Goal: Find specific fact: Find contact information

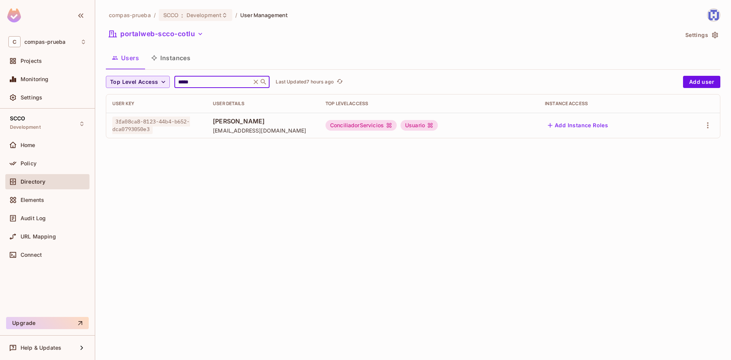
click at [154, 74] on div "compas-prueba / SCCO : Development / User Management portalweb-scco-cotlu Setti…" at bounding box center [413, 76] width 614 height 136
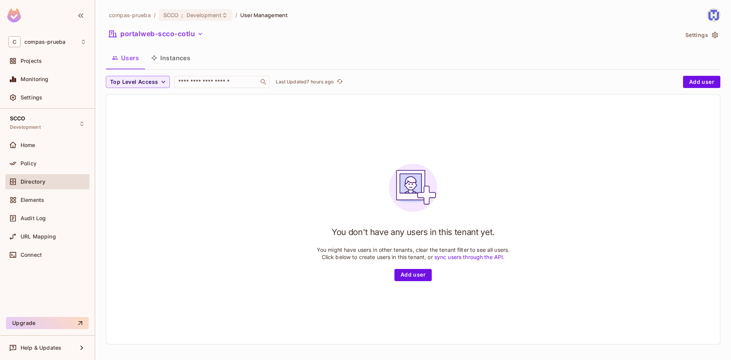
click at [233, 49] on div "Users Instances" at bounding box center [413, 57] width 614 height 19
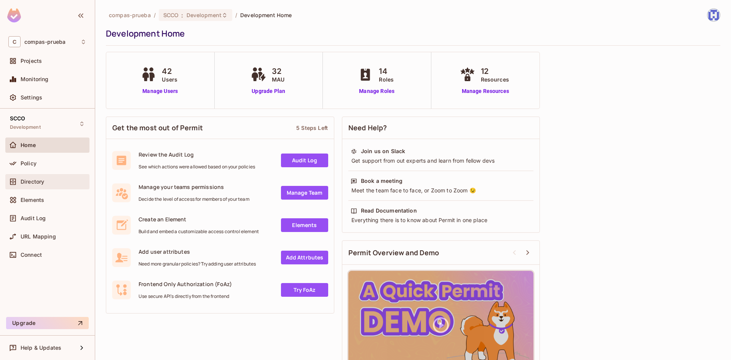
click at [33, 185] on div "Directory" at bounding box center [47, 181] width 78 height 9
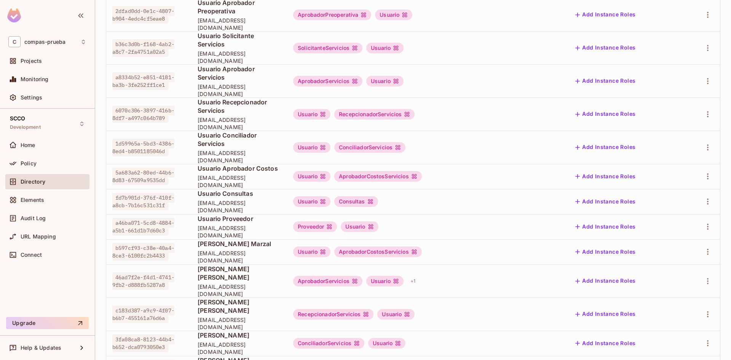
scroll to position [172, 0]
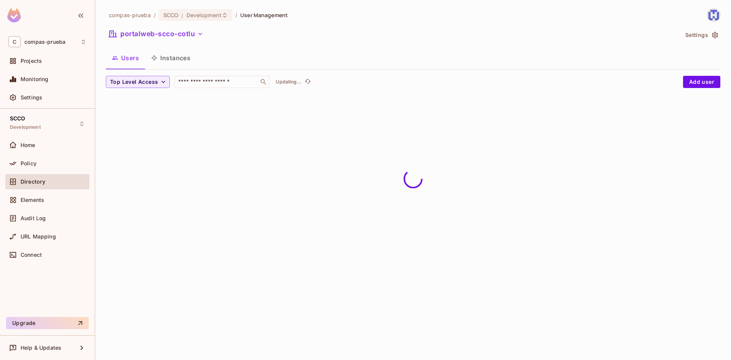
scroll to position [0, 0]
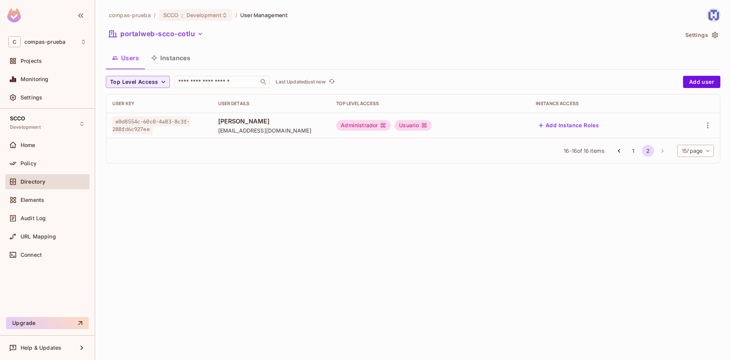
drag, startPoint x: 615, startPoint y: 151, endPoint x: 615, endPoint y: 166, distance: 14.5
click at [615, 152] on icon "Go to previous page" at bounding box center [619, 151] width 8 height 8
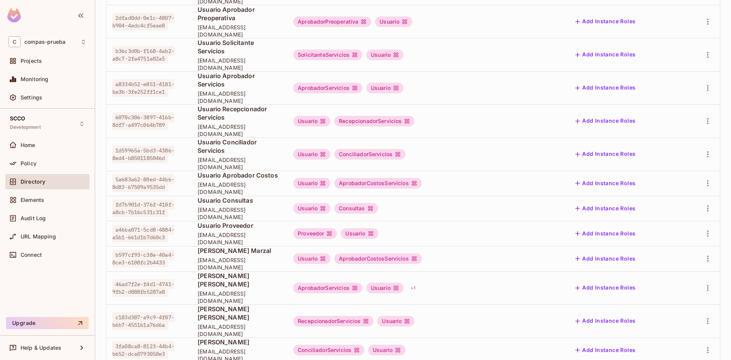
scroll to position [152, 0]
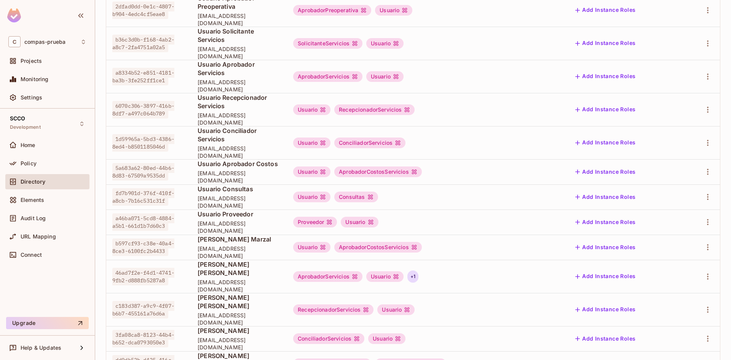
click at [418, 270] on div "+ 1" at bounding box center [412, 276] width 11 height 12
click at [193, 227] on div at bounding box center [365, 180] width 731 height 360
click at [197, 278] on span "[EMAIL_ADDRESS][DOMAIN_NAME]" at bounding box center [238, 285] width 83 height 14
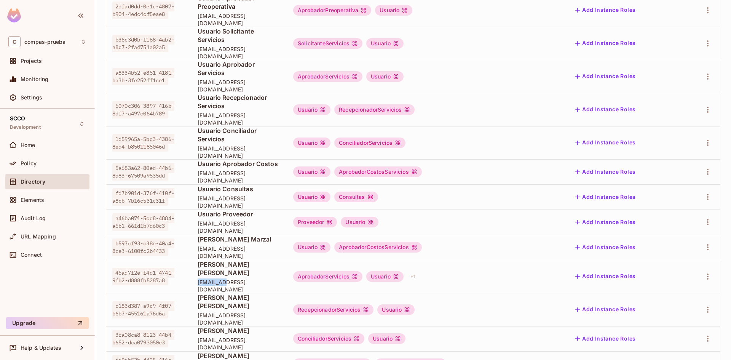
copy span "lmartinez"
